Goal: Information Seeking & Learning: Learn about a topic

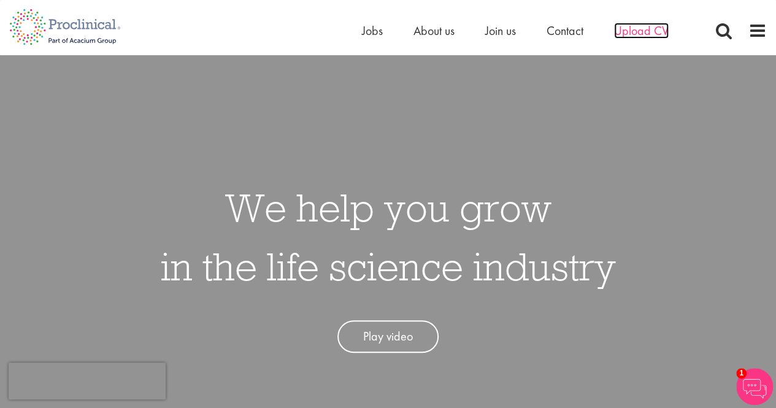
click at [642, 34] on span "Upload CV" at bounding box center [641, 31] width 55 height 16
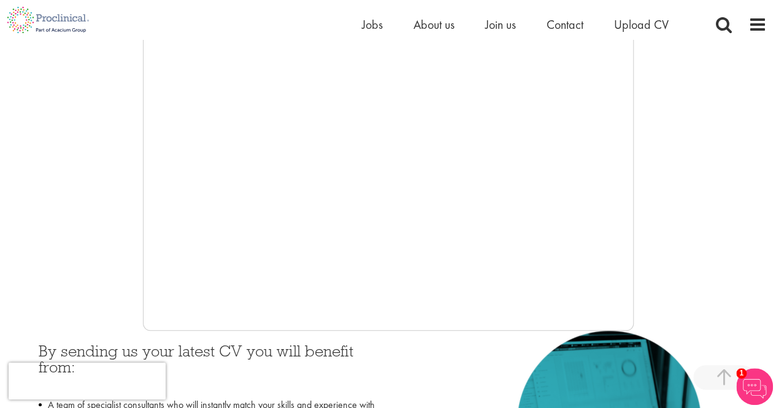
scroll to position [291, 0]
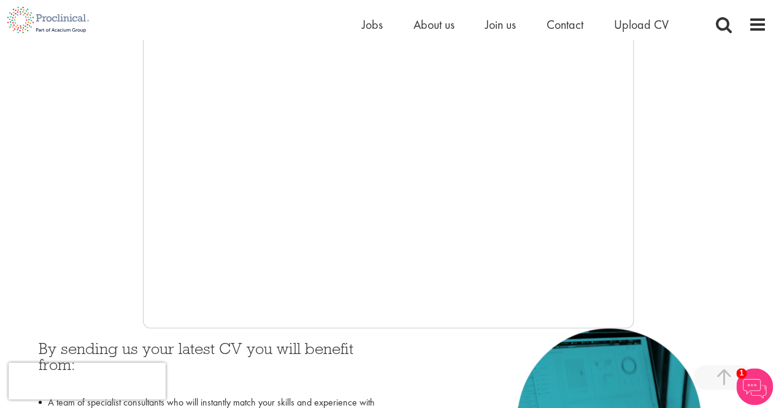
click at [117, 195] on div at bounding box center [387, 144] width 757 height 368
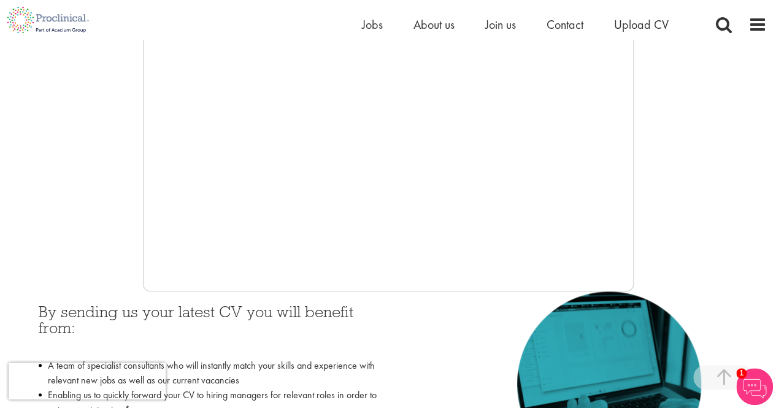
scroll to position [330, 0]
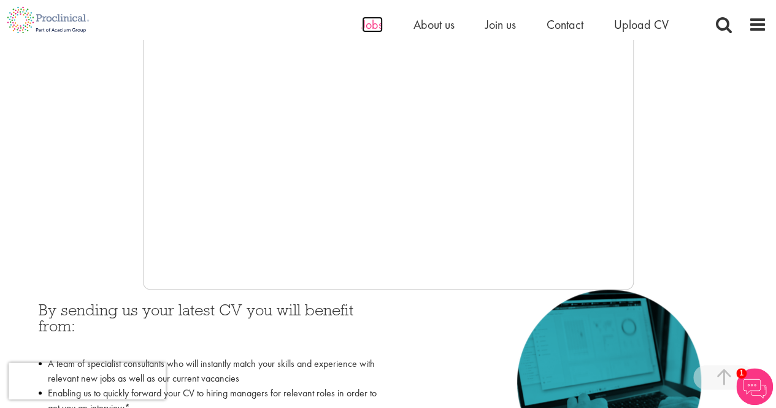
click at [376, 25] on span "Jobs" at bounding box center [372, 25] width 21 height 16
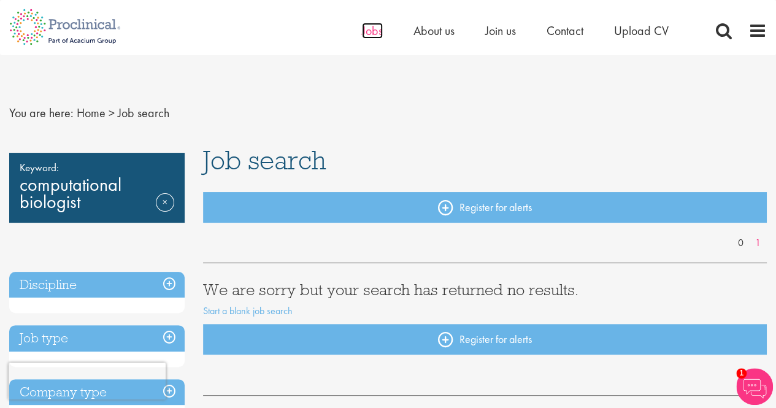
click at [362, 28] on span "Jobs" at bounding box center [372, 31] width 21 height 16
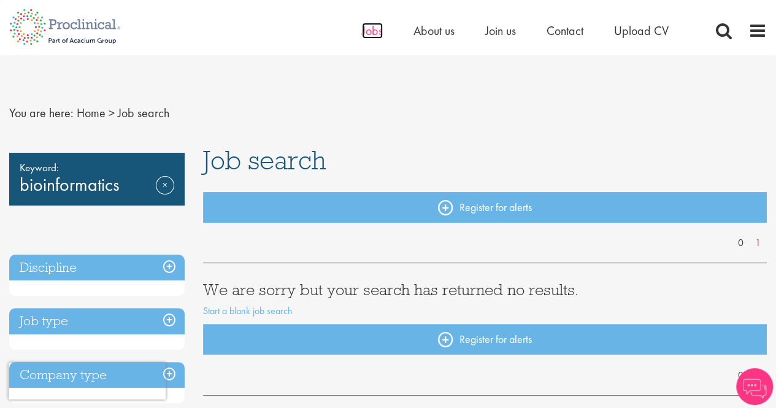
click at [377, 29] on span "Jobs" at bounding box center [372, 31] width 21 height 16
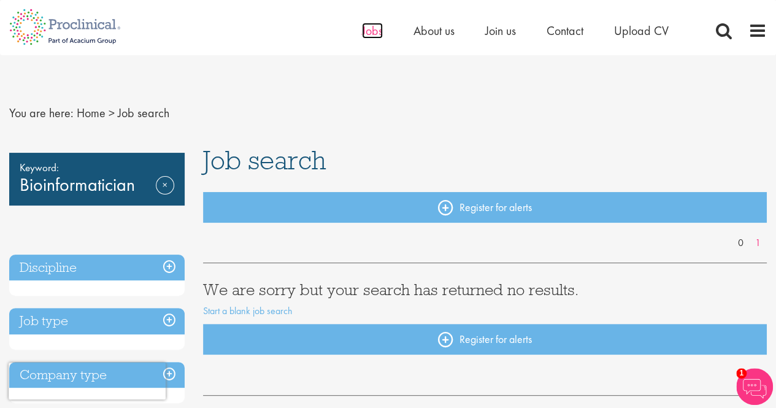
click at [369, 34] on span "Jobs" at bounding box center [372, 31] width 21 height 16
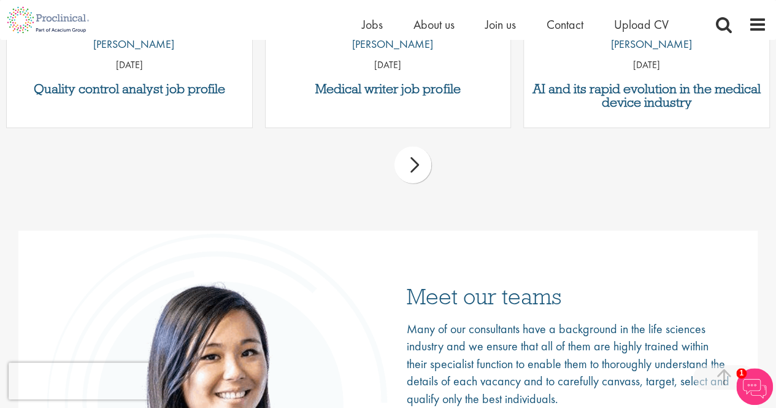
scroll to position [1367, 0]
